Goal: Check status: Check status

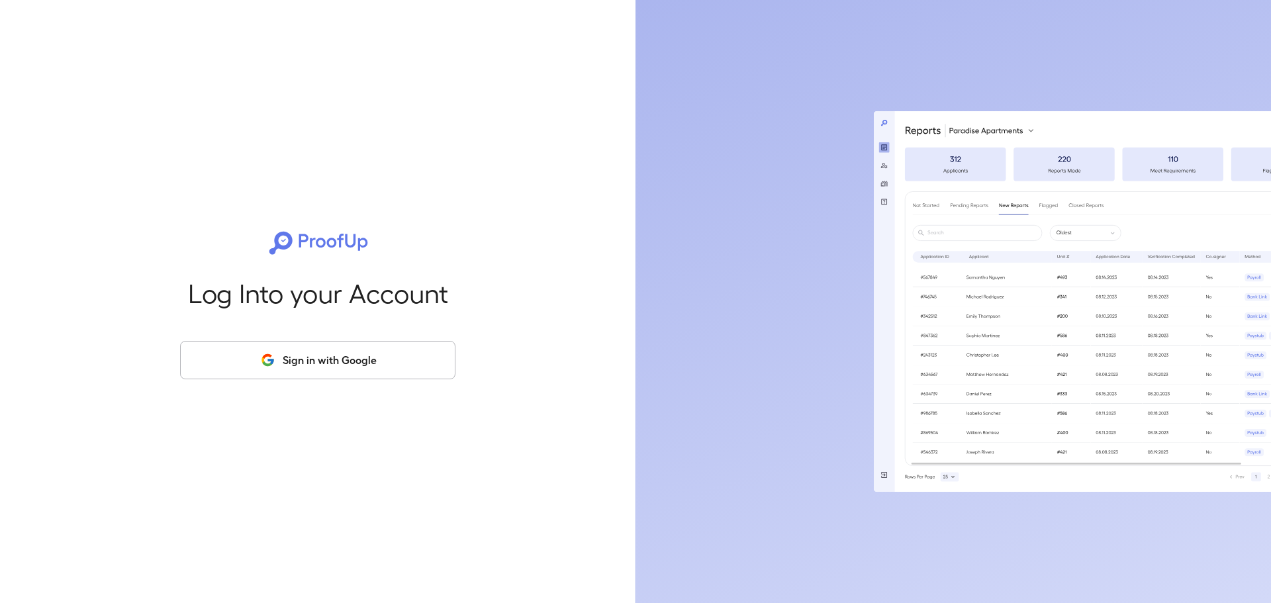
click at [336, 359] on button "Sign in with Google" at bounding box center [317, 360] width 275 height 38
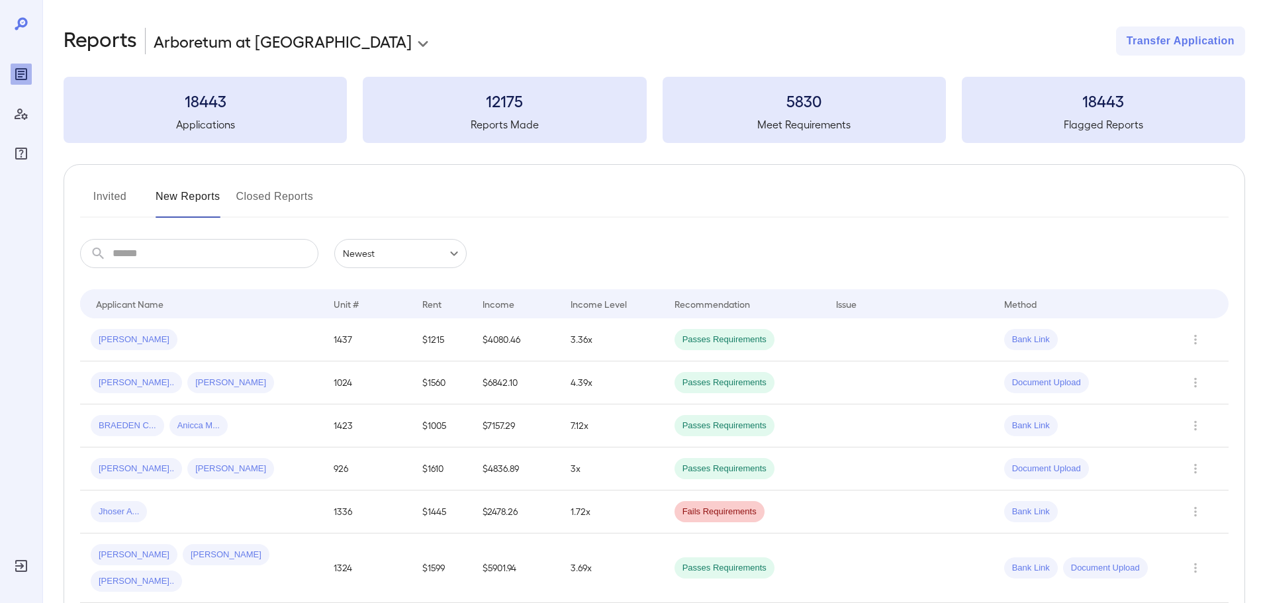
click at [121, 199] on button "Invited" at bounding box center [110, 202] width 60 height 32
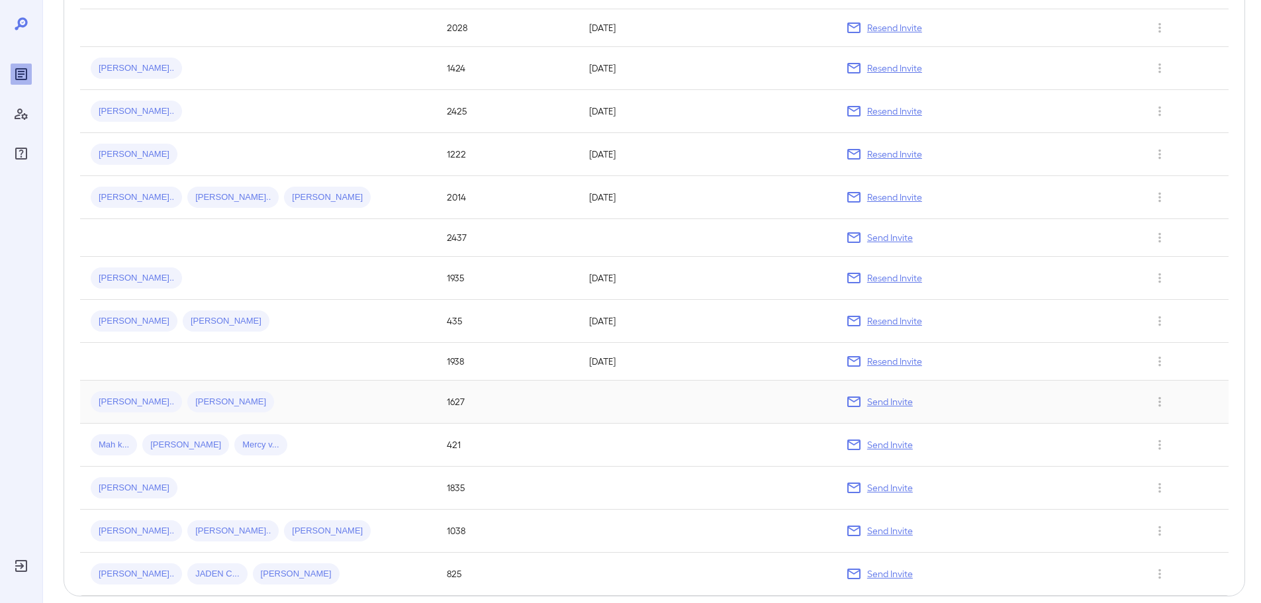
scroll to position [457, 0]
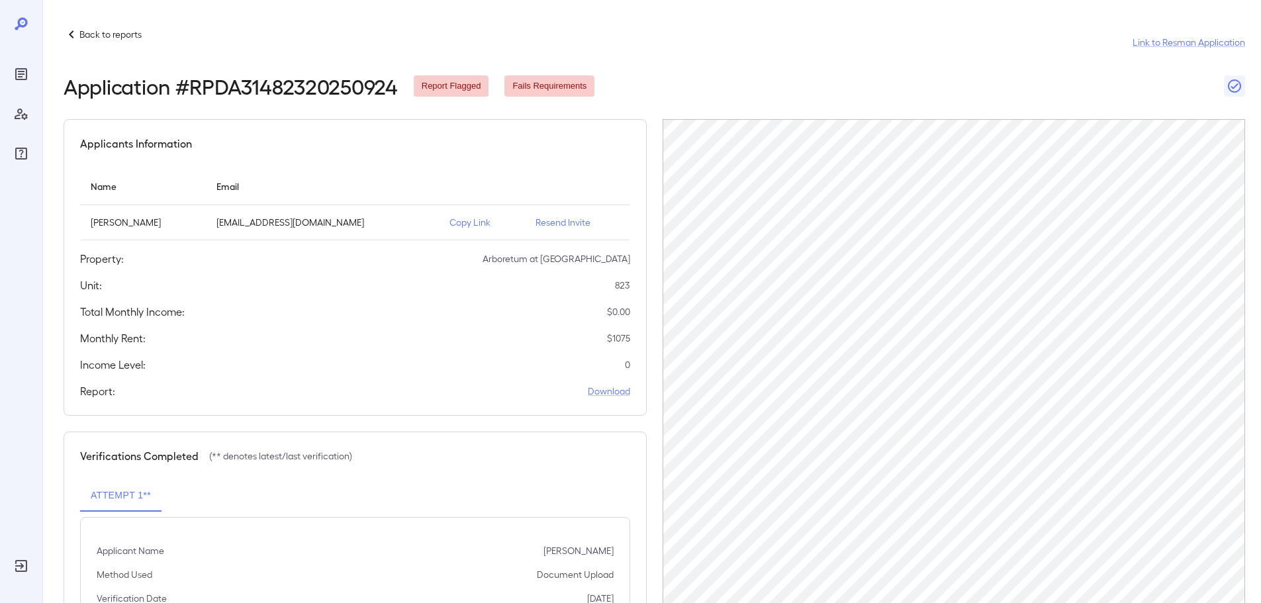
click at [471, 221] on p "Copy Link" at bounding box center [481, 222] width 65 height 13
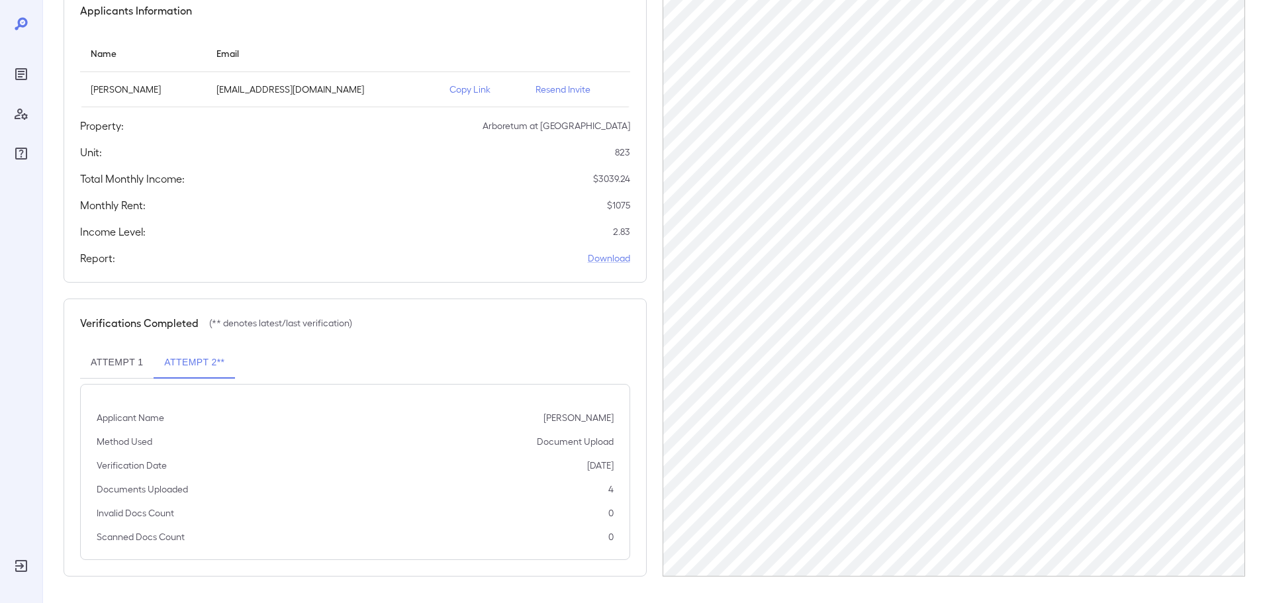
click at [210, 359] on button "Attempt 2**" at bounding box center [194, 363] width 81 height 32
click at [123, 367] on button "Attempt 1" at bounding box center [116, 363] width 73 height 32
click at [410, 261] on div "Report: Download" at bounding box center [355, 258] width 550 height 16
